Goal: Transaction & Acquisition: Purchase product/service

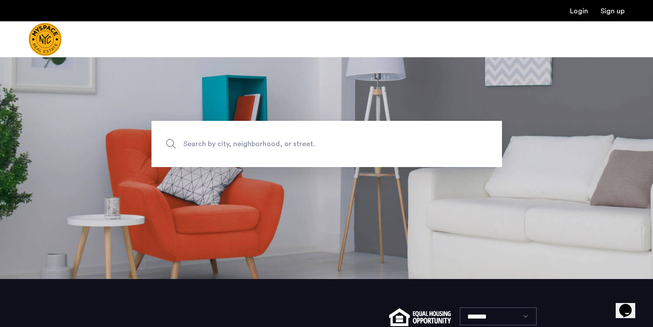
click at [288, 146] on span "Search by city, neighborhood, or street." at bounding box center [305, 144] width 245 height 12
click at [288, 146] on input "Search by city, neighborhood, or street." at bounding box center [326, 144] width 350 height 46
click at [284, 149] on input "Search by city, neighborhood, or street." at bounding box center [326, 144] width 350 height 46
click at [280, 186] on section "Search by city, neighborhood, or street." at bounding box center [326, 144] width 653 height 270
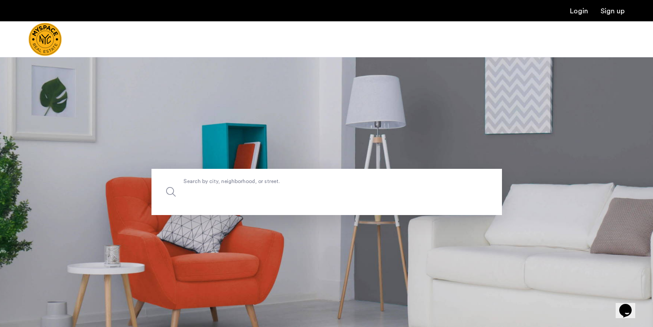
drag, startPoint x: 239, startPoint y: 206, endPoint x: 238, endPoint y: 191, distance: 14.2
click at [241, 206] on input "Search by city, neighborhood, or street." at bounding box center [326, 192] width 350 height 46
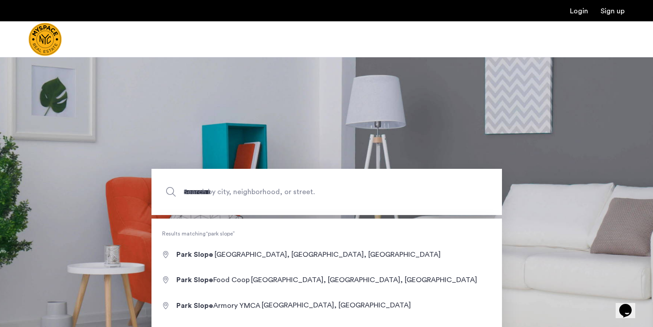
type input "**********"
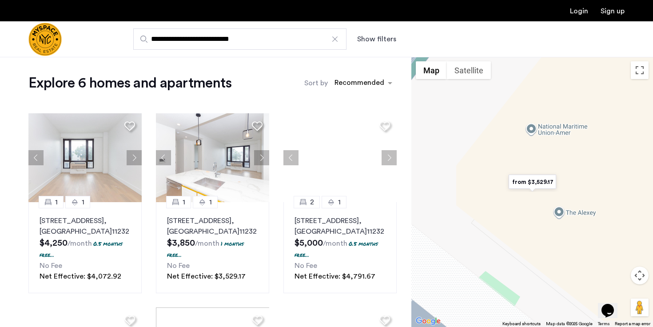
scroll to position [6, 0]
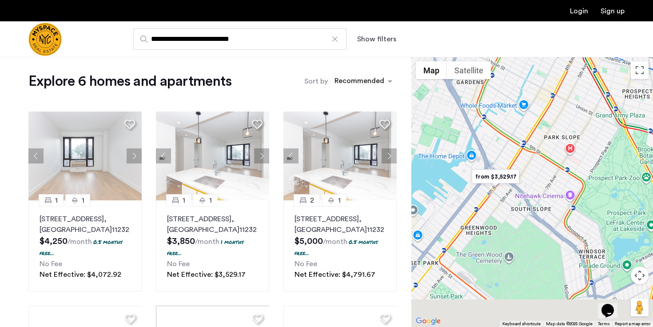
drag, startPoint x: 499, startPoint y: 267, endPoint x: 494, endPoint y: 230, distance: 36.7
click at [494, 230] on div at bounding box center [532, 192] width 242 height 270
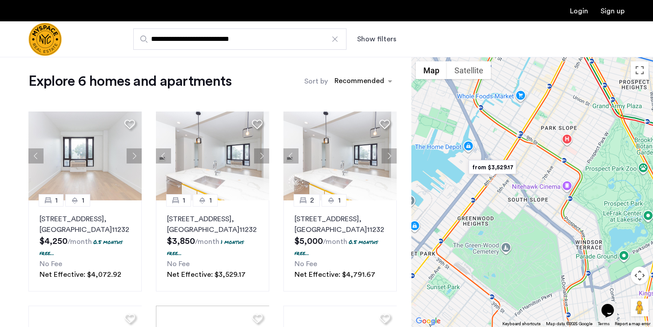
click at [494, 230] on div at bounding box center [532, 192] width 242 height 270
click at [494, 171] on img "from $3,529.17" at bounding box center [492, 167] width 55 height 20
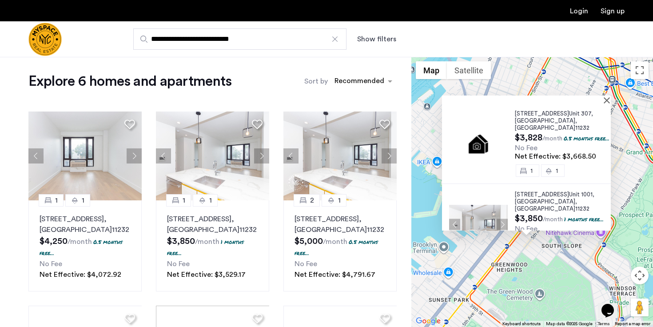
click at [604, 98] on div at bounding box center [523, 99] width 163 height 8
click at [610, 100] on button "Close" at bounding box center [608, 100] width 6 height 6
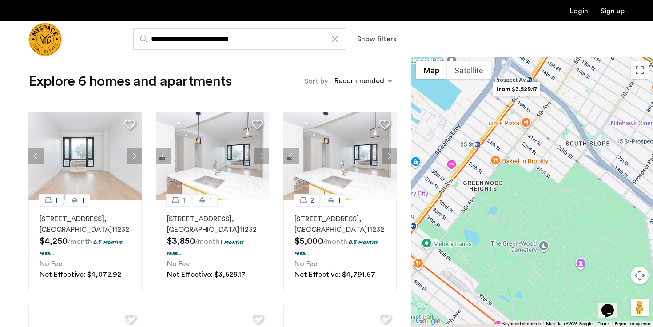
drag, startPoint x: 534, startPoint y: 275, endPoint x: 534, endPoint y: 212, distance: 63.1
click at [534, 212] on div "To navigate, press the arrow keys." at bounding box center [532, 192] width 242 height 270
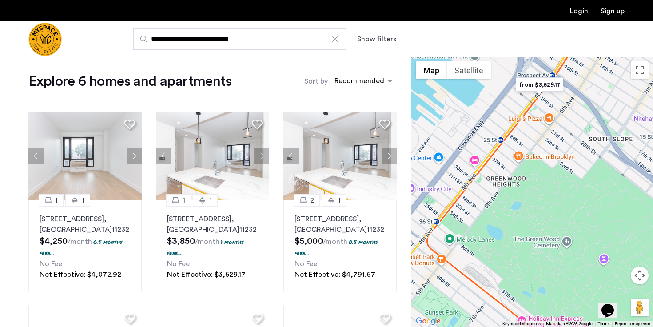
drag, startPoint x: 516, startPoint y: 179, endPoint x: 546, endPoint y: 176, distance: 30.3
click at [546, 176] on div "To navigate, press the arrow keys." at bounding box center [532, 192] width 242 height 270
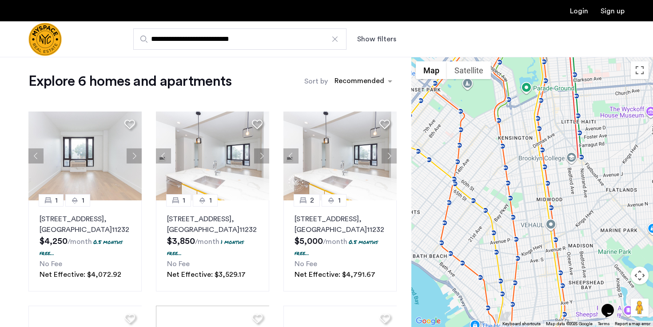
drag, startPoint x: 552, startPoint y: 290, endPoint x: 462, endPoint y: 253, distance: 97.0
click at [462, 253] on div "To navigate, press the arrow keys." at bounding box center [532, 192] width 242 height 270
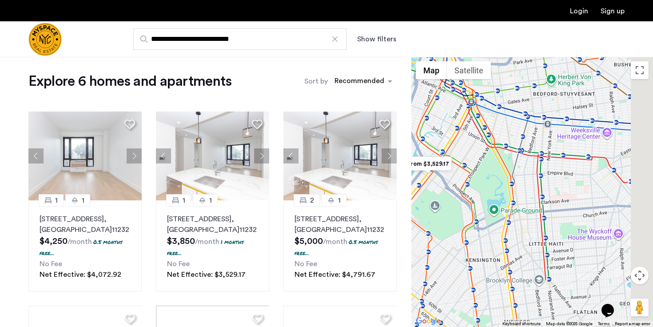
drag, startPoint x: 525, startPoint y: 115, endPoint x: 491, endPoint y: 153, distance: 51.9
click at [491, 153] on div "To navigate, press the arrow keys." at bounding box center [532, 192] width 242 height 270
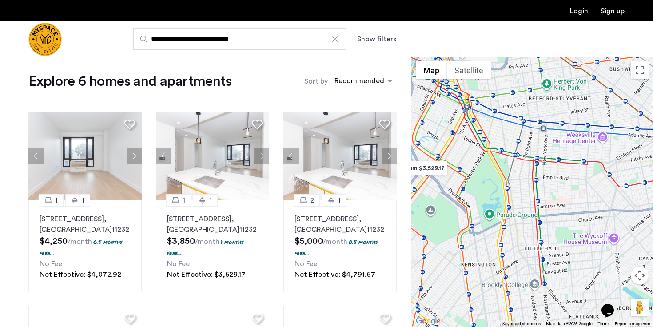
click at [493, 151] on div "To navigate, press the arrow keys." at bounding box center [532, 192] width 242 height 270
